Goal: Task Accomplishment & Management: Manage account settings

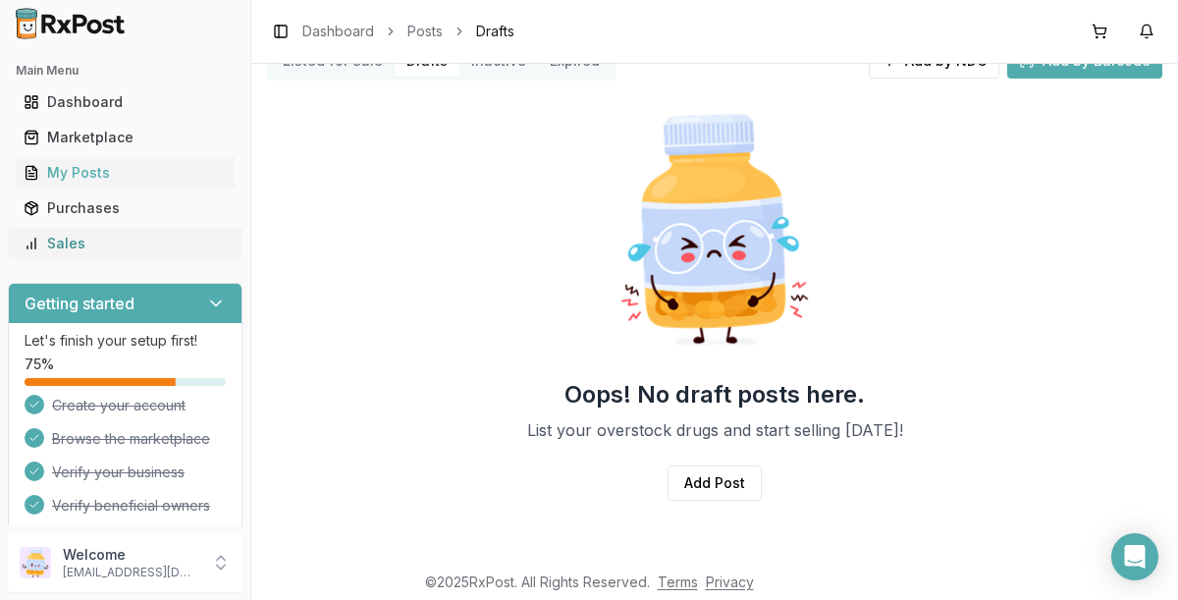
click at [79, 250] on div "Sales" at bounding box center [125, 244] width 203 height 20
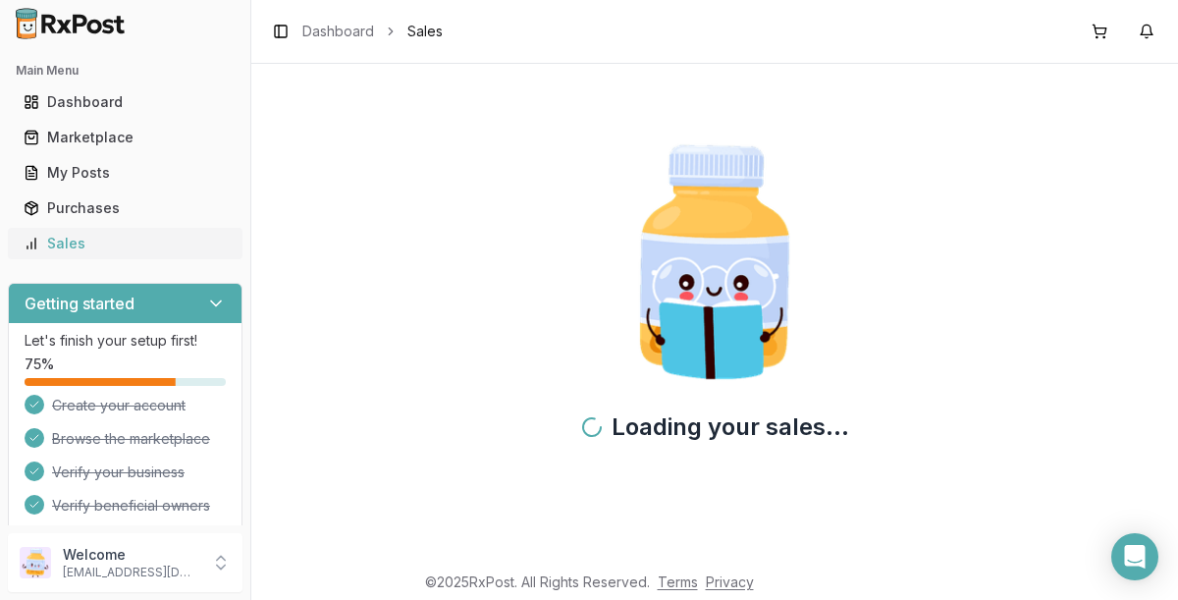
scroll to position [6, 0]
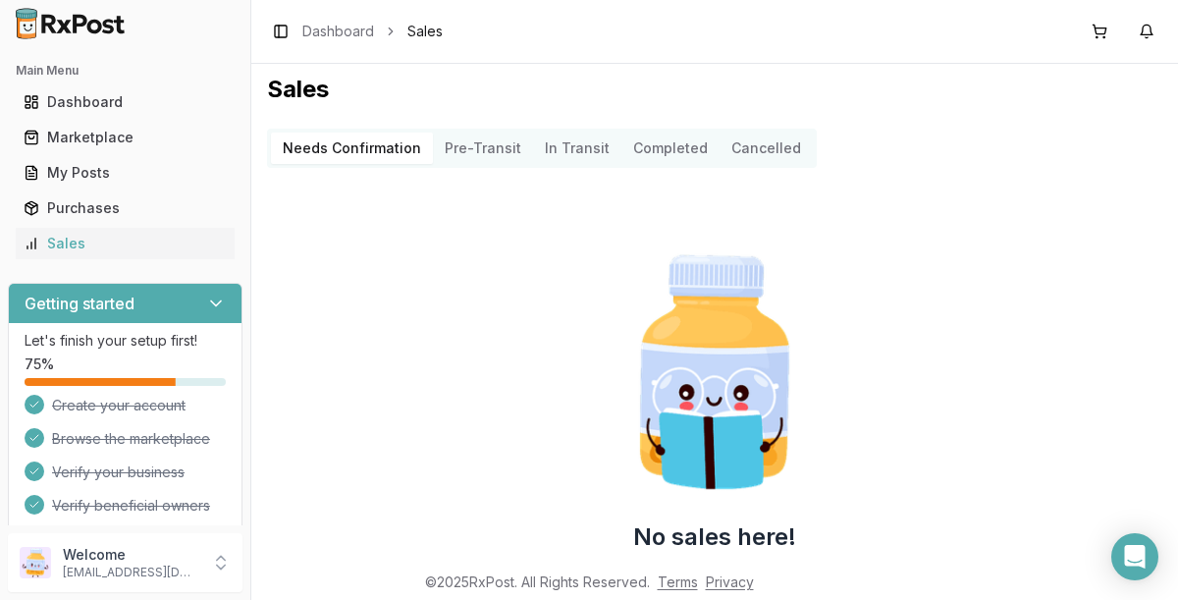
click at [640, 155] on button "Completed" at bounding box center [670, 147] width 98 height 31
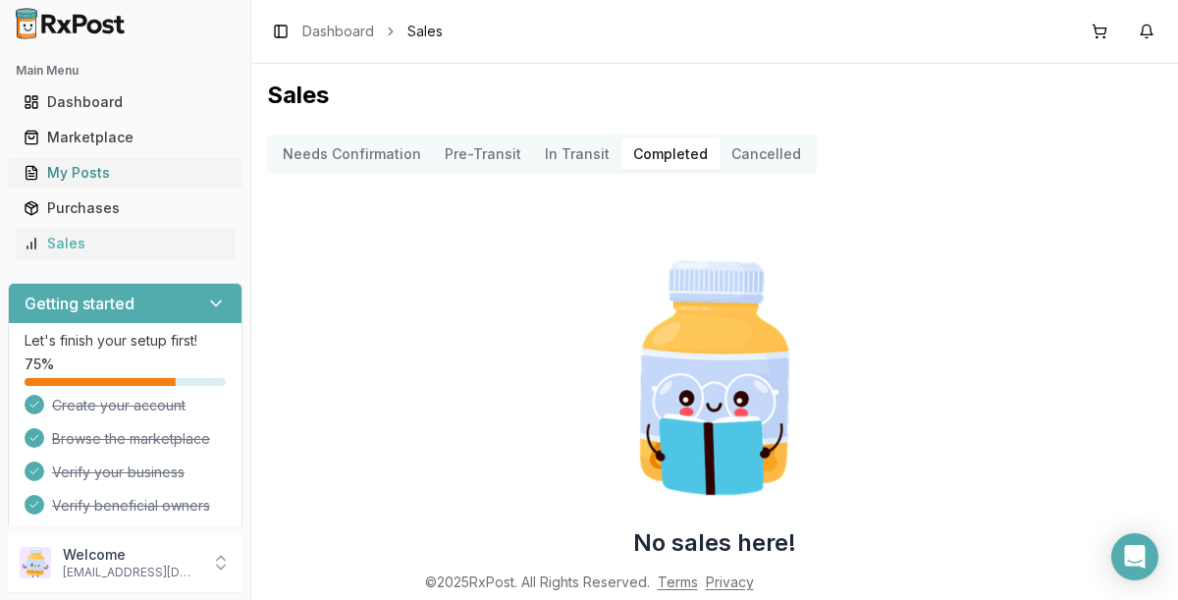
click at [74, 177] on div "My Posts" at bounding box center [125, 173] width 203 height 20
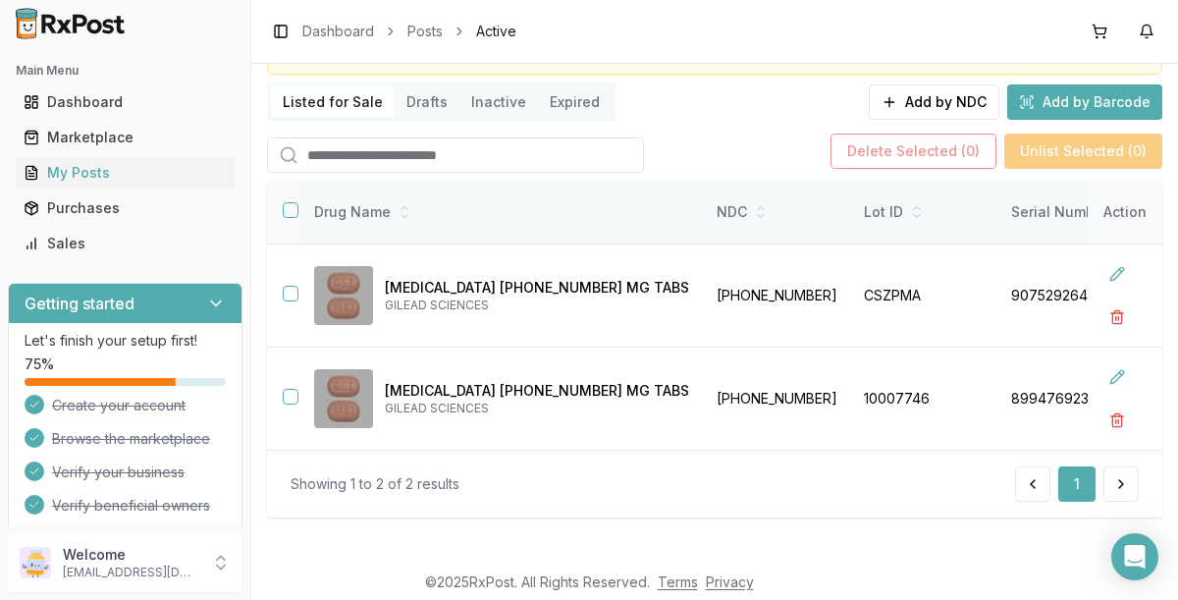
scroll to position [132, 0]
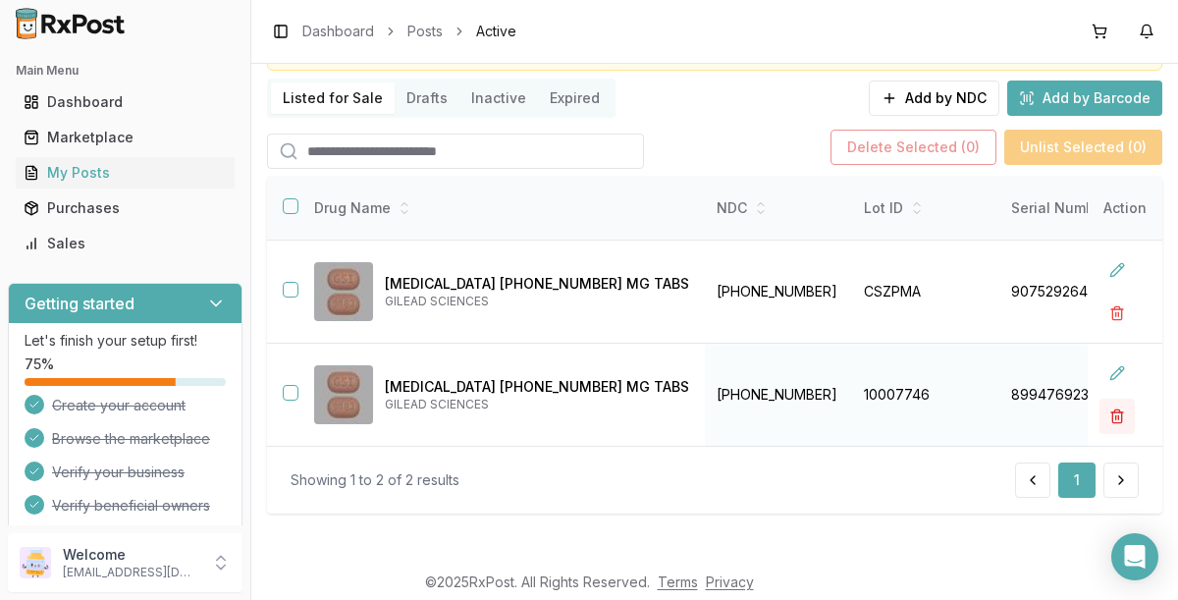
click at [1099, 408] on button "button" at bounding box center [1116, 415] width 35 height 35
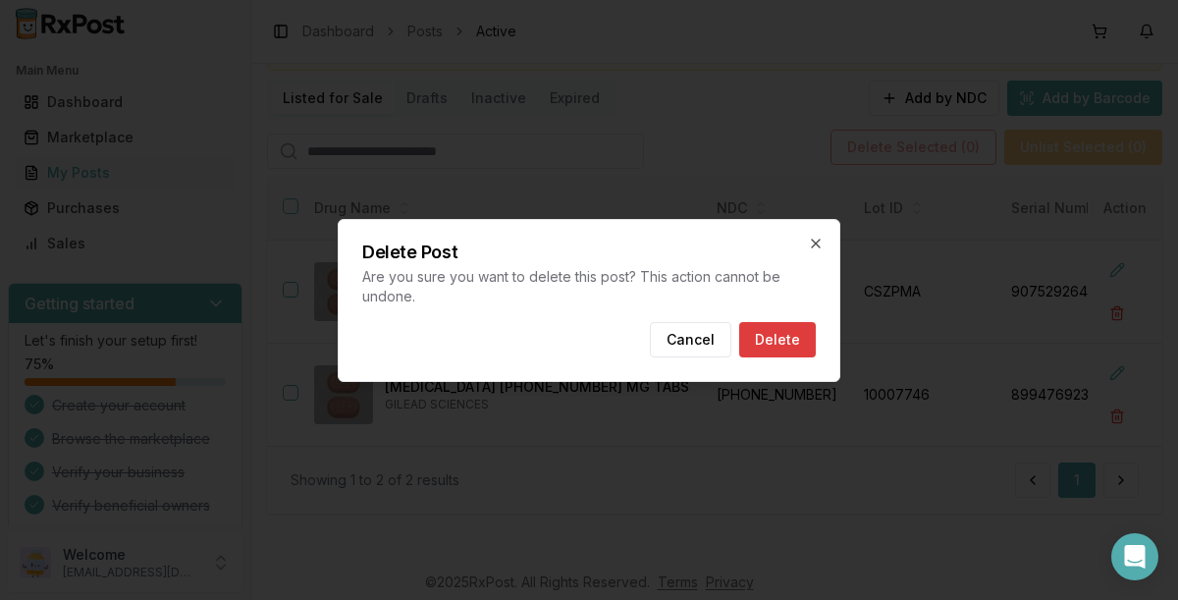
click at [786, 336] on button "Delete" at bounding box center [777, 339] width 77 height 35
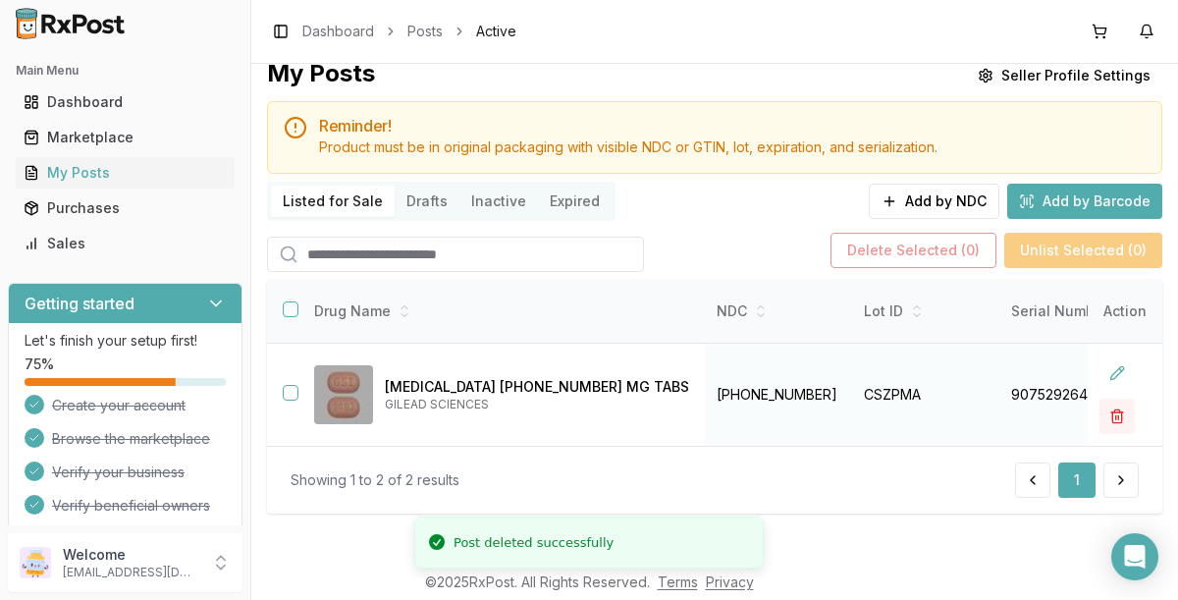
click at [1110, 416] on button "button" at bounding box center [1116, 415] width 35 height 35
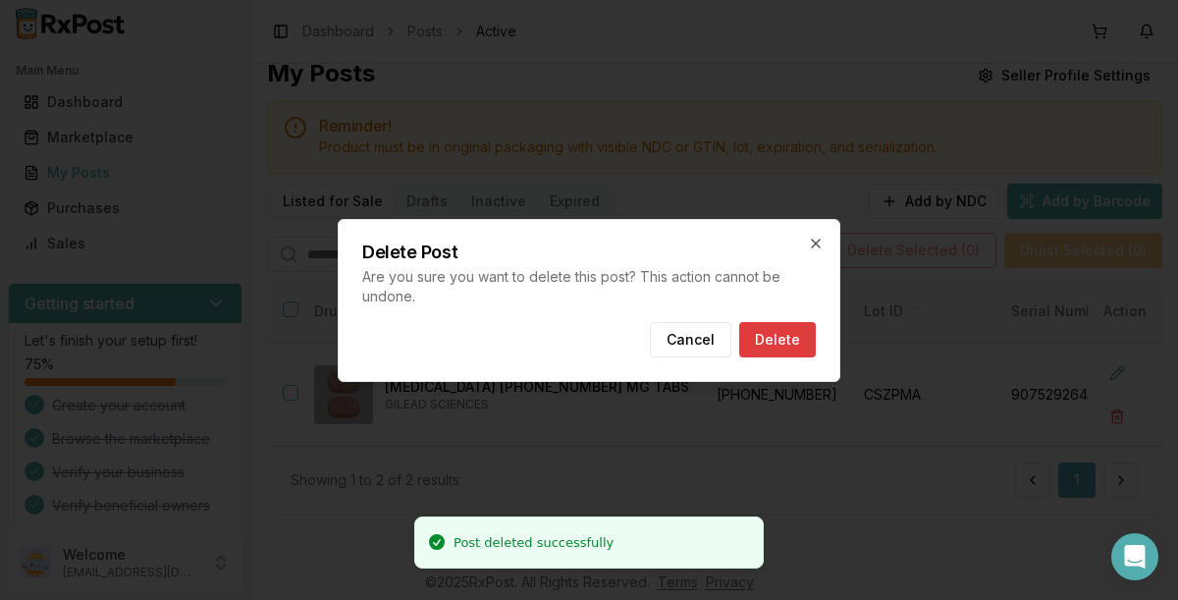
click at [768, 324] on button "Delete" at bounding box center [777, 339] width 77 height 35
